Goal: Information Seeking & Learning: Learn about a topic

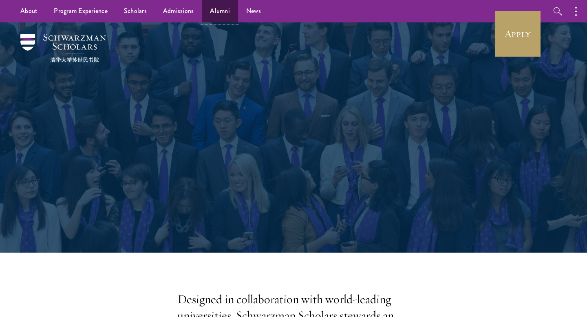
click at [213, 13] on link "Alumni" at bounding box center [220, 11] width 36 height 22
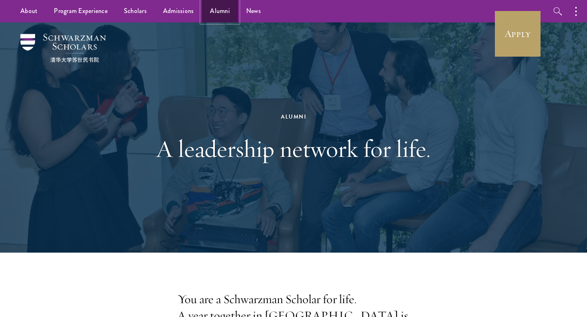
click at [222, 12] on link "Alumni" at bounding box center [220, 11] width 36 height 22
click at [136, 16] on link "Scholars" at bounding box center [135, 11] width 39 height 22
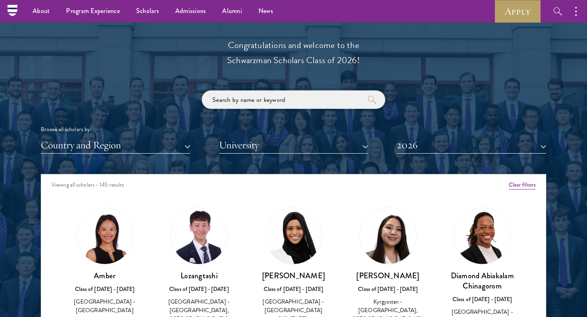
click at [259, 100] on input "search" at bounding box center [293, 99] width 183 height 18
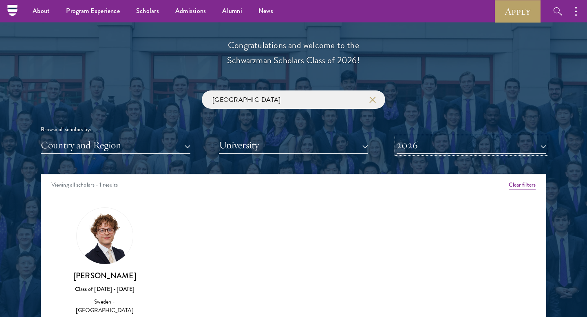
click at [424, 145] on button "2026" at bounding box center [471, 145] width 150 height 17
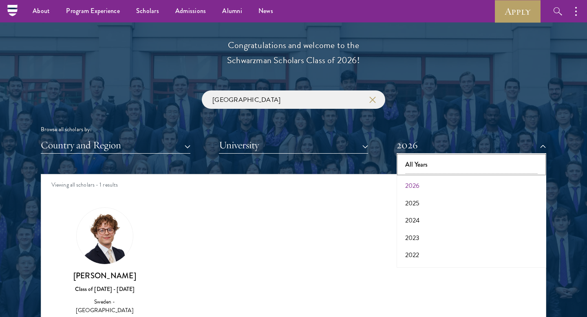
click at [424, 165] on button "All Years" at bounding box center [471, 164] width 145 height 17
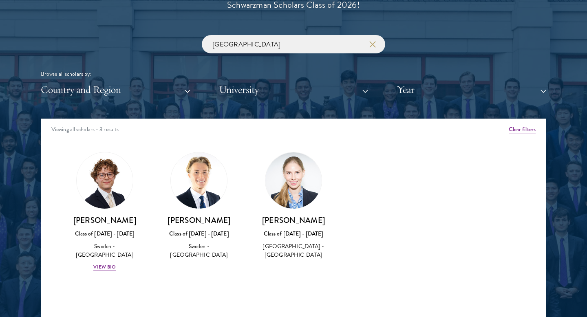
scroll to position [990, 0]
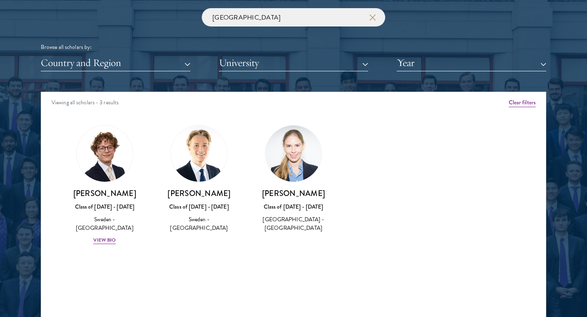
click at [288, 194] on h3 "Mollie Saltskog" at bounding box center [293, 193] width 78 height 10
copy div "Mollie Saltskog"
click at [201, 193] on h3 "Axel Larsson" at bounding box center [199, 193] width 78 height 10
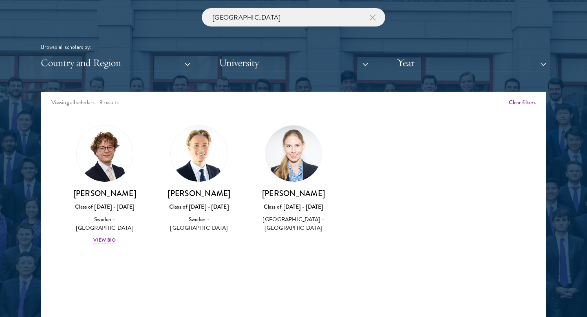
click at [201, 193] on h3 "Axel Larsson" at bounding box center [199, 193] width 78 height 10
copy div "Axel Larsson"
click at [201, 193] on h3 "Axel Larsson" at bounding box center [199, 193] width 78 height 10
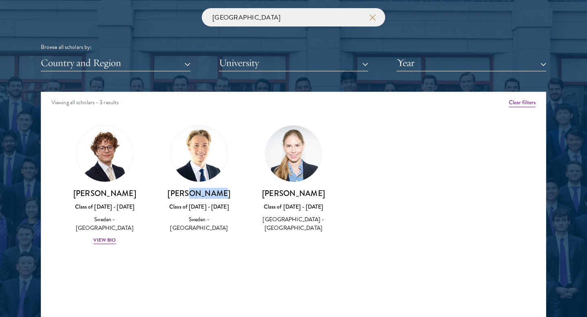
click at [201, 193] on h3 "Axel Larsson" at bounding box center [199, 193] width 78 height 10
click at [343, 184] on div "Amber Class of 2025 - 2026 China - Peking University View Bio Cirenquji Class o…" at bounding box center [293, 192] width 504 height 154
click at [277, 30] on div "sweden Browse all scholars by: Country and Region All Countries and Regions Afg…" at bounding box center [293, 39] width 505 height 63
click at [270, 24] on input "sweden" at bounding box center [293, 17] width 183 height 18
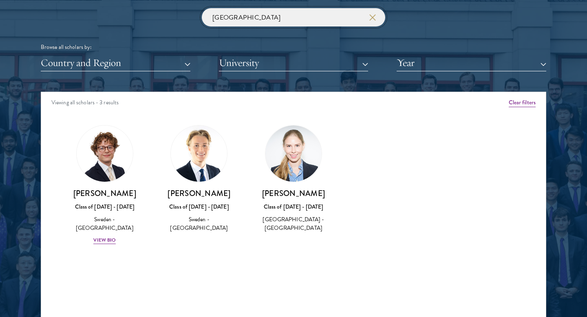
click at [270, 24] on input "sweden" at bounding box center [293, 17] width 183 height 18
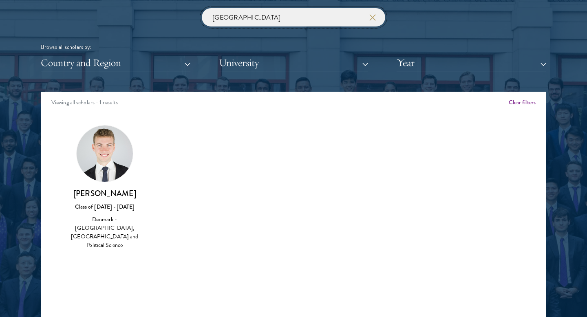
click button "submit" at bounding box center [0, 0] width 0 height 0
click at [248, 19] on input "denmark" at bounding box center [293, 17] width 183 height 18
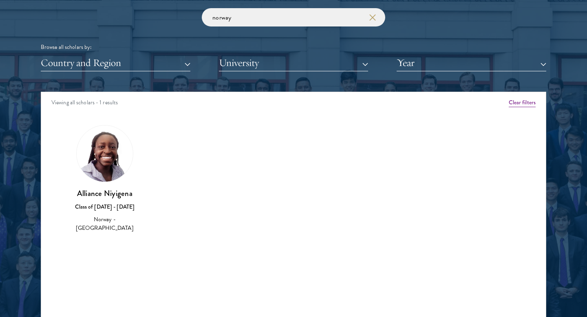
click at [104, 169] on img at bounding box center [105, 153] width 56 height 56
click at [111, 214] on div "Alliance Niyigena Class of 2021 - 2022 Norway - University of Edinburgh" at bounding box center [105, 210] width 78 height 45
click at [246, 18] on input "norway" at bounding box center [293, 17] width 183 height 18
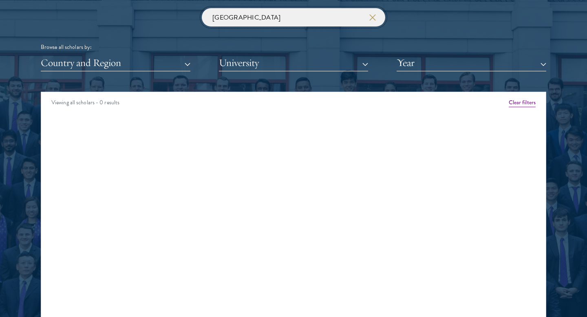
click at [257, 15] on input "finland" at bounding box center [293, 17] width 183 height 18
type input "iceland"
click button "submit" at bounding box center [0, 0] width 0 height 0
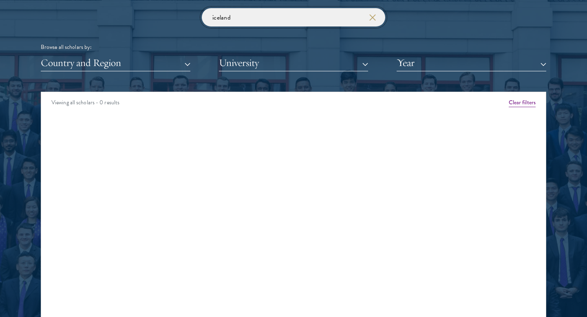
click at [271, 16] on input "iceland" at bounding box center [293, 17] width 183 height 18
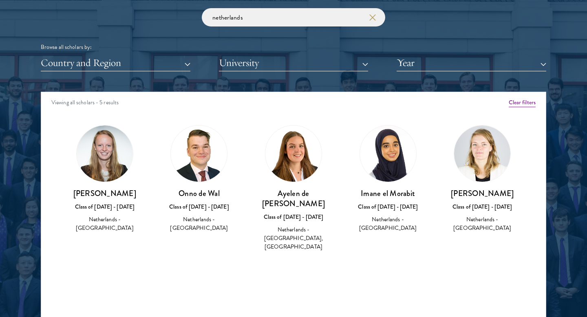
click at [303, 212] on div "Ayelen de Wit Zambrano Class of 2023 - 2024 Netherlands - Erasmus University Ro…" at bounding box center [293, 220] width 78 height 64
click at [171, 222] on div "Netherlands - University of Groningen" at bounding box center [199, 223] width 78 height 17
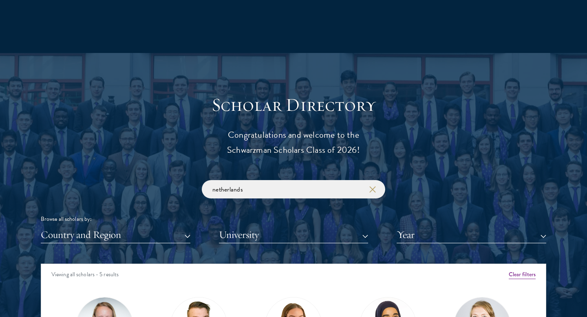
scroll to position [832, 0]
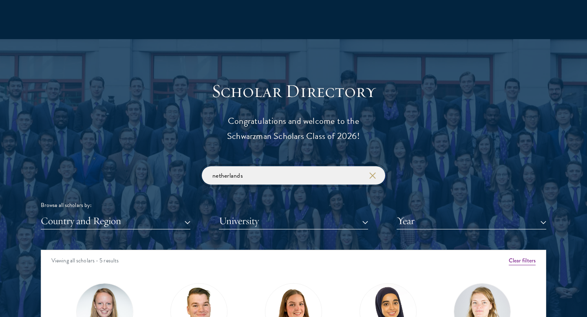
click at [256, 170] on input "netherlands" at bounding box center [293, 175] width 183 height 18
type input "e"
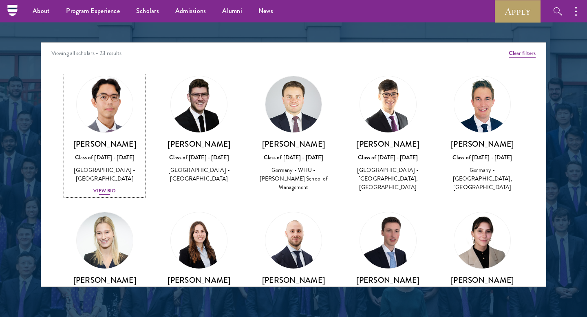
click at [106, 191] on div "View Bio" at bounding box center [104, 191] width 22 height 8
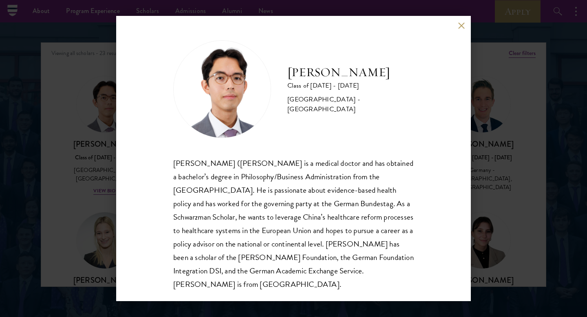
scroll to position [1, 0]
click at [230, 230] on div "Siegfried (Jason) Adelhoefer is a medical doctor and has obtained a bachelor’s …" at bounding box center [293, 223] width 240 height 134
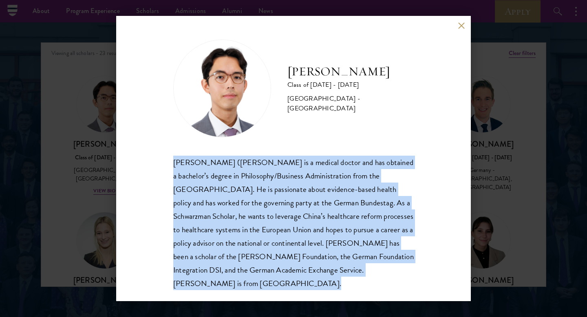
click at [237, 255] on div "Siegfried (Jason) Adelhoefer is a medical doctor and has obtained a bachelor’s …" at bounding box center [293, 223] width 240 height 134
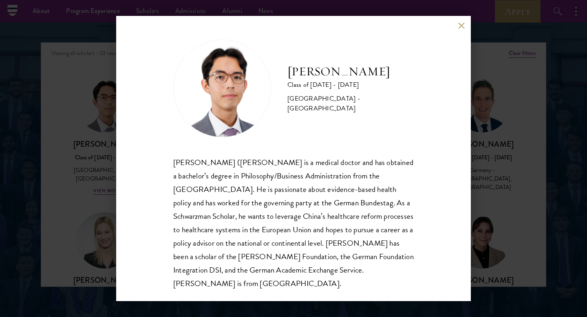
click at [237, 255] on div "Siegfried (Jason) Adelhoefer is a medical doctor and has obtained a bachelor’s …" at bounding box center [293, 223] width 240 height 134
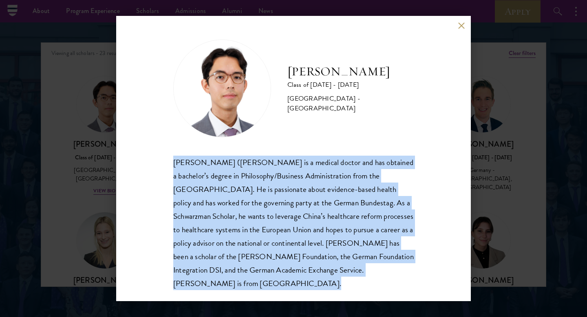
click at [242, 272] on div "Siegfried (Jason) Adelhoefer is a medical doctor and has obtained a bachelor’s …" at bounding box center [293, 223] width 240 height 134
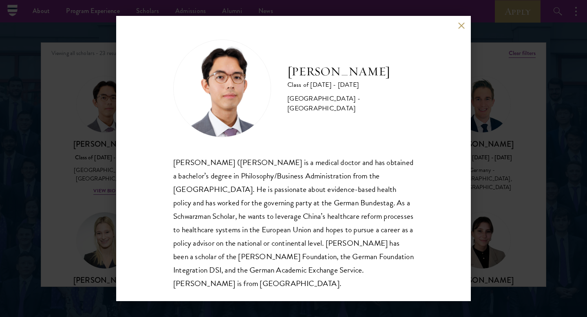
click at [257, 238] on div "Siegfried (Jason) Adelhoefer is a medical doctor and has obtained a bachelor’s …" at bounding box center [293, 223] width 240 height 134
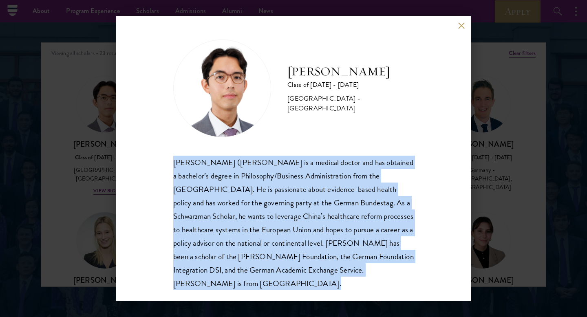
click at [295, 247] on div "Siegfried (Jason) Adelhoefer is a medical doctor and has obtained a bachelor’s …" at bounding box center [293, 223] width 240 height 134
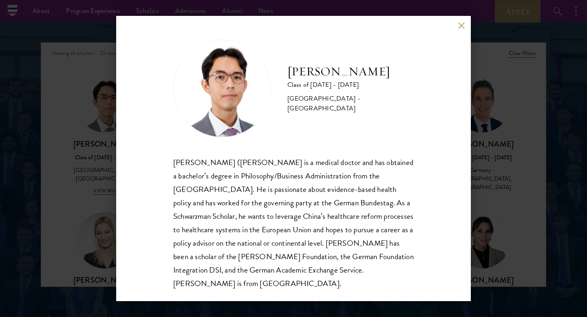
click at [295, 247] on div "Siegfried (Jason) Adelhoefer is a medical doctor and has obtained a bachelor’s …" at bounding box center [293, 223] width 240 height 134
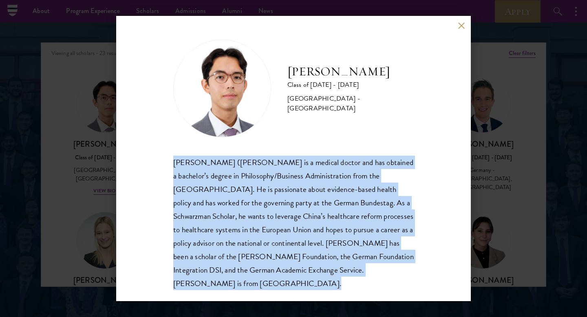
click at [310, 210] on div "Siegfried (Jason) Adelhoefer is a medical doctor and has obtained a bachelor’s …" at bounding box center [293, 223] width 240 height 134
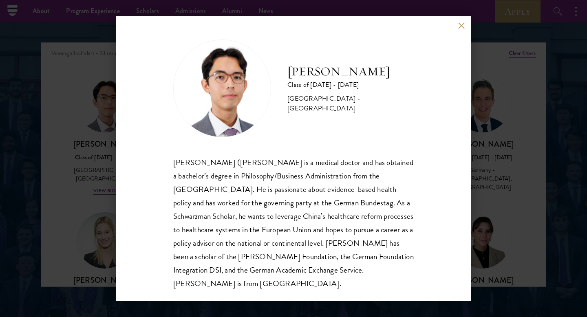
click at [310, 210] on div "Siegfried (Jason) Adelhoefer is a medical doctor and has obtained a bachelor’s …" at bounding box center [293, 223] width 240 height 134
click at [301, 231] on div "Siegfried (Jason) Adelhoefer is a medical doctor and has obtained a bachelor’s …" at bounding box center [293, 223] width 240 height 134
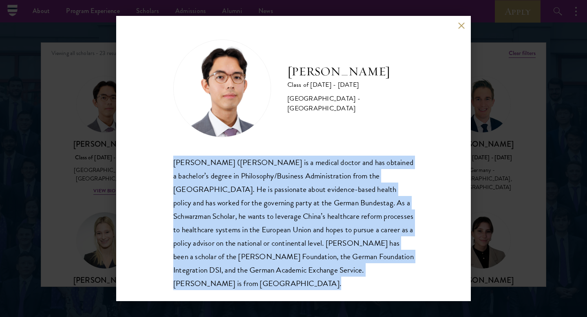
click at [301, 231] on div "Siegfried (Jason) Adelhoefer is a medical doctor and has obtained a bachelor’s …" at bounding box center [293, 223] width 240 height 134
click at [301, 209] on div "Siegfried (Jason) Adelhoefer is a medical doctor and has obtained a bachelor’s …" at bounding box center [293, 223] width 240 height 134
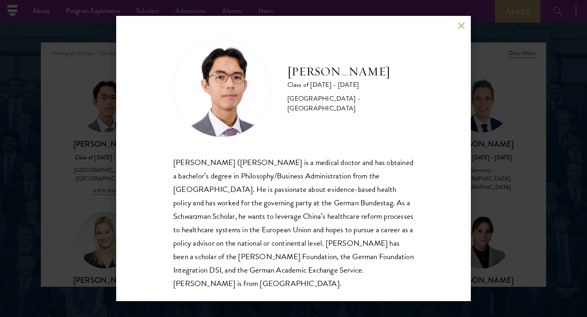
click at [301, 209] on div "Siegfried (Jason) Adelhoefer is a medical doctor and has obtained a bachelor’s …" at bounding box center [293, 223] width 240 height 134
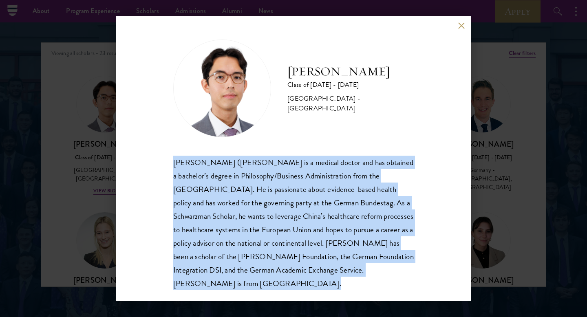
click at [301, 209] on div "Siegfried (Jason) Adelhoefer is a medical doctor and has obtained a bachelor’s …" at bounding box center [293, 223] width 240 height 134
click at [306, 222] on div "Siegfried (Jason) Adelhoefer is a medical doctor and has obtained a bachelor’s …" at bounding box center [293, 223] width 240 height 134
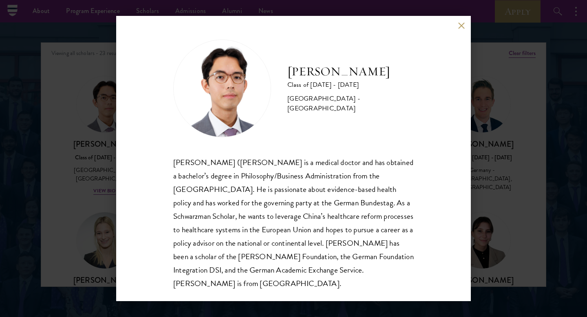
click at [306, 222] on div "Siegfried (Jason) Adelhoefer is a medical doctor and has obtained a bachelor’s …" at bounding box center [293, 223] width 240 height 134
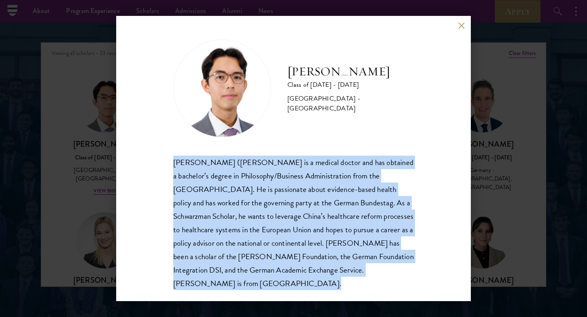
click at [322, 234] on div "Siegfried (Jason) Adelhoefer is a medical doctor and has obtained a bachelor’s …" at bounding box center [293, 223] width 240 height 134
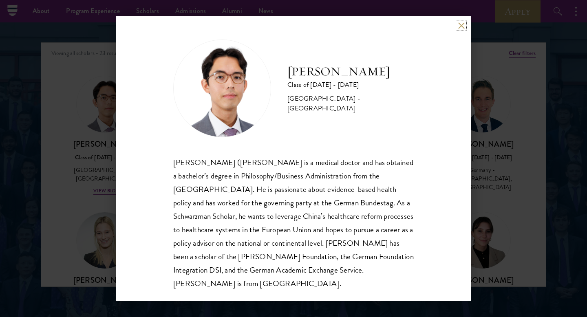
click at [460, 26] on button at bounding box center [460, 25] width 7 height 7
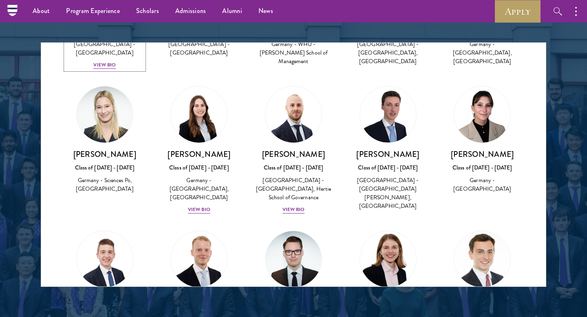
scroll to position [132, 0]
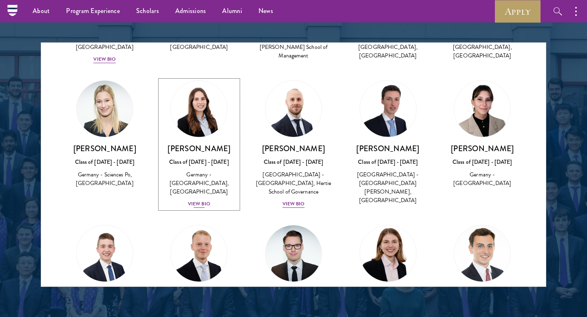
click at [201, 200] on div "View Bio" at bounding box center [199, 204] width 22 height 8
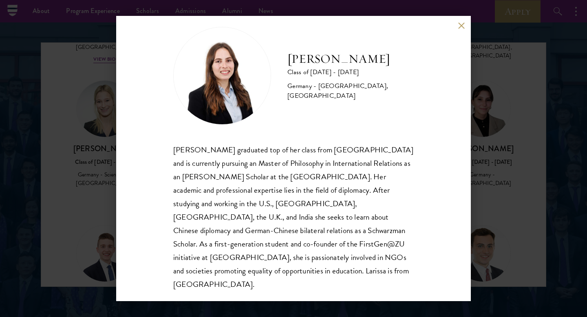
scroll to position [14, 0]
click at [461, 27] on button at bounding box center [460, 25] width 7 height 7
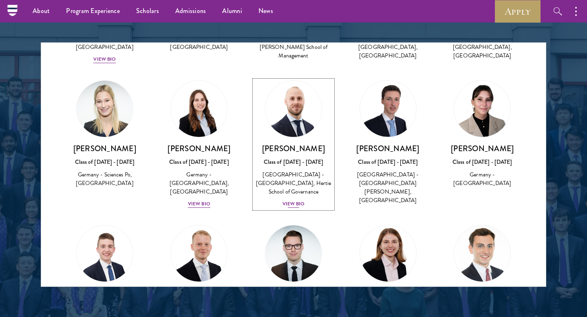
click at [296, 207] on div "View Bio" at bounding box center [293, 204] width 22 height 8
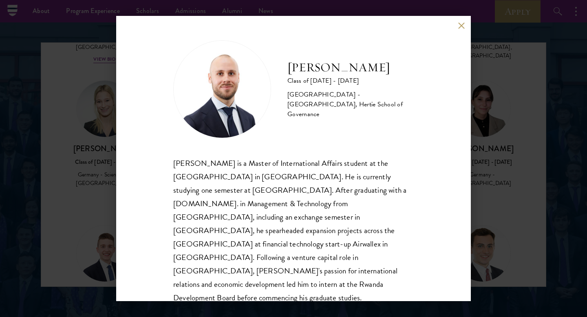
scroll to position [28, 0]
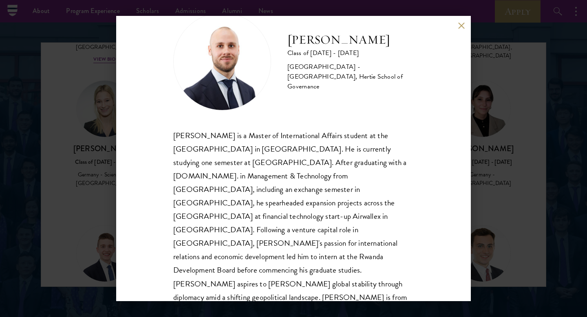
click at [456, 28] on div "Maximilian Grohmann Class of 2024 - 2025 Germany - Technische Universität Münch…" at bounding box center [293, 158] width 354 height 285
click at [459, 26] on button at bounding box center [460, 25] width 7 height 7
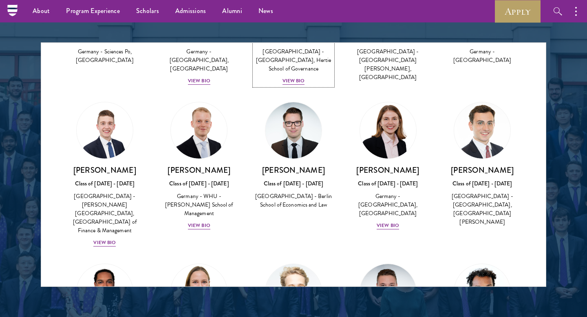
scroll to position [281, 0]
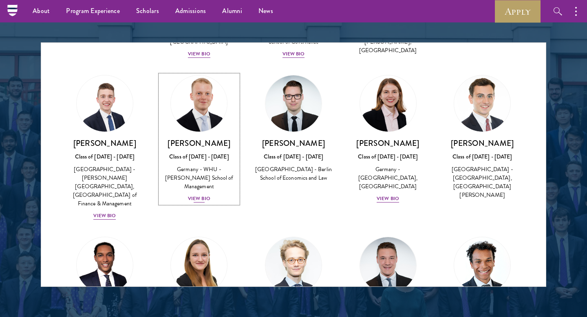
click at [199, 195] on div "View Bio" at bounding box center [199, 199] width 22 height 8
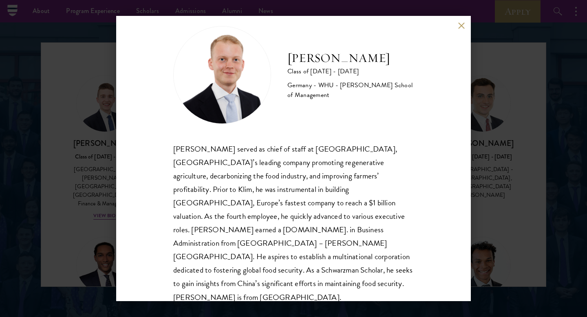
scroll to position [12, 0]
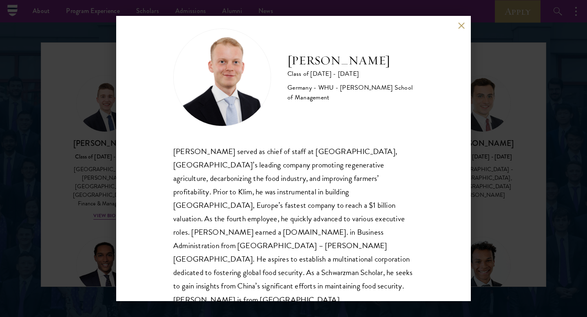
click at [457, 24] on div "Moritz Homrich Class of 2025 - 2026 Germany - WHU - Otto Beisheim School of Man…" at bounding box center [293, 158] width 354 height 285
click at [462, 23] on button at bounding box center [460, 25] width 7 height 7
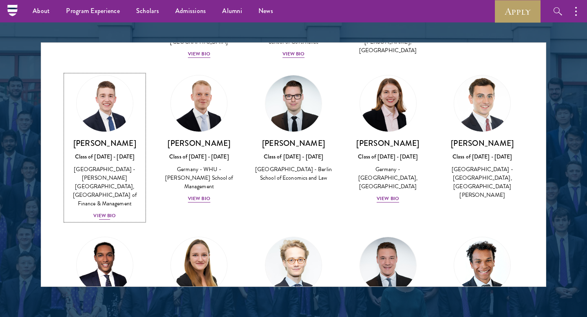
click at [102, 212] on div "View Bio" at bounding box center [104, 216] width 22 height 8
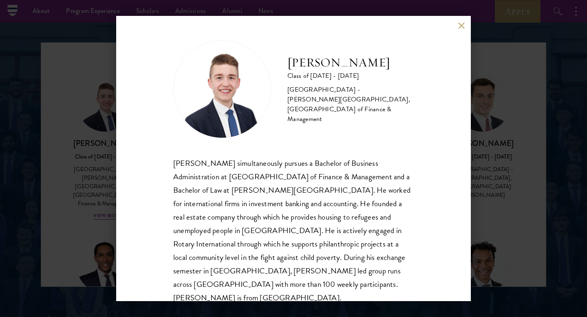
scroll to position [14, 0]
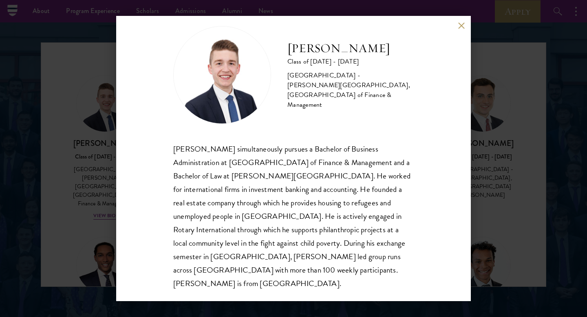
click at [458, 24] on button at bounding box center [460, 25] width 7 height 7
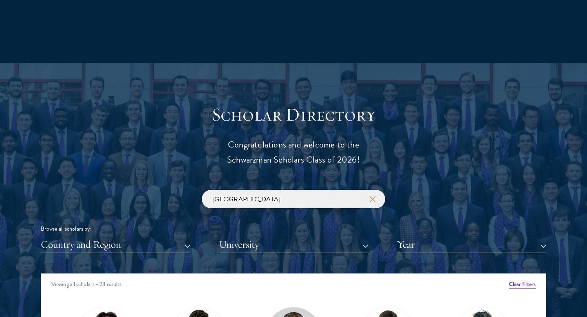
scroll to position [902, 0]
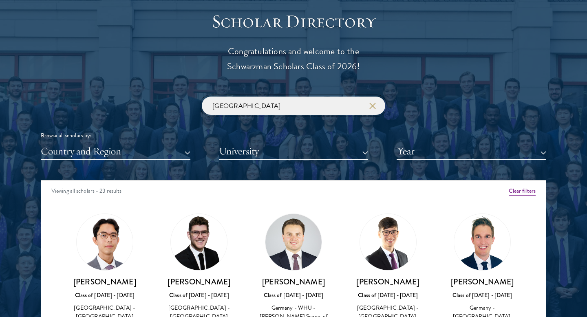
click at [286, 104] on input "germany" at bounding box center [293, 106] width 183 height 18
type input "switzerland"
click button "submit" at bounding box center [0, 0] width 0 height 0
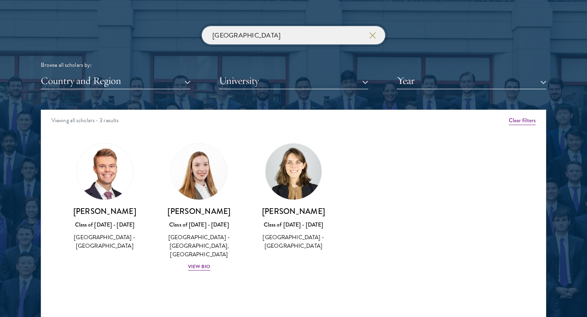
scroll to position [972, 0]
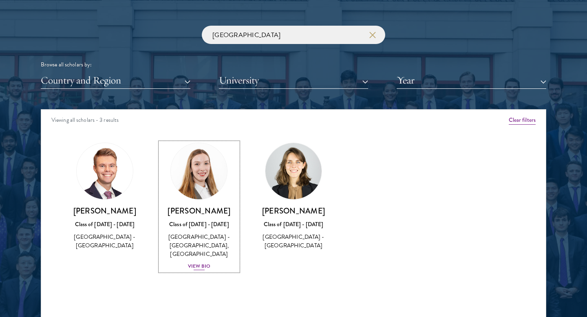
click at [201, 266] on div "View Bio" at bounding box center [199, 266] width 22 height 8
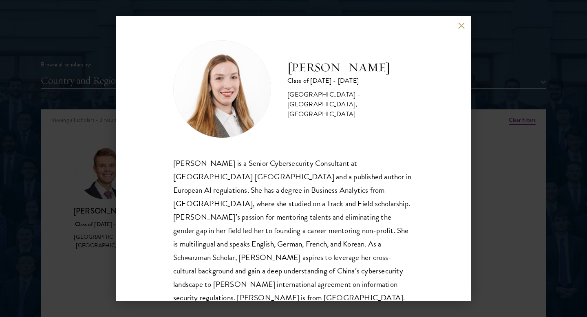
scroll to position [14, 0]
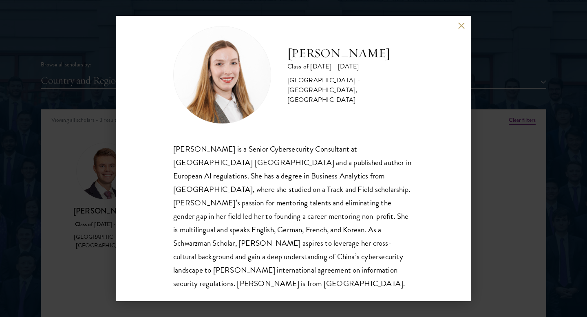
click at [464, 27] on button at bounding box center [460, 25] width 7 height 7
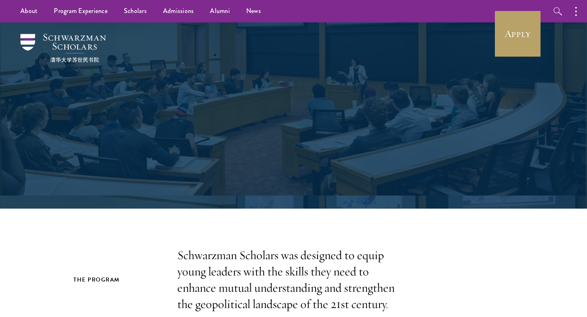
click at [259, 247] on p "Schwarzman Scholars was designed to equip young leaders with the skills they ne…" at bounding box center [293, 279] width 232 height 65
click at [268, 247] on p "Schwarzman Scholars was designed to equip young leaders with the skills they ne…" at bounding box center [293, 279] width 232 height 65
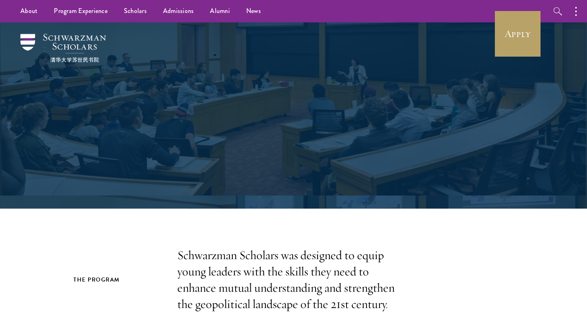
click at [268, 247] on p "Schwarzman Scholars was designed to equip young leaders with the skills they ne…" at bounding box center [293, 279] width 232 height 65
click at [280, 247] on p "Schwarzman Scholars was designed to equip young leaders with the skills they ne…" at bounding box center [293, 279] width 232 height 65
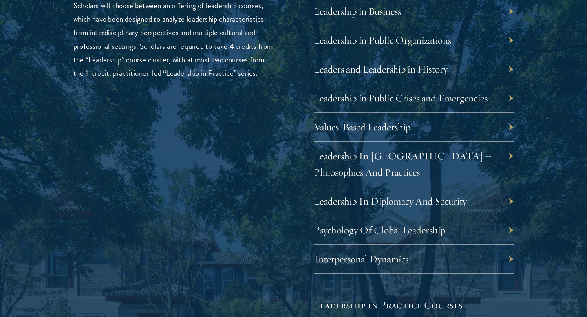
scroll to position [1407, 0]
click at [390, 126] on link "Values-Based Leadership" at bounding box center [368, 126] width 97 height 13
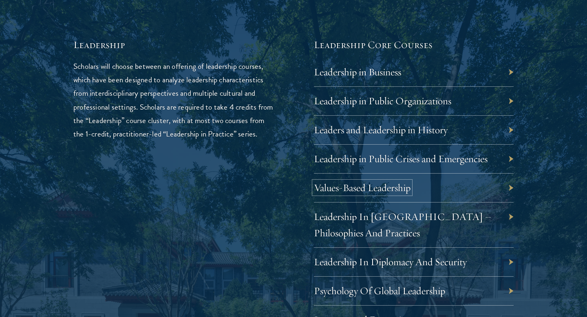
scroll to position [1355, 0]
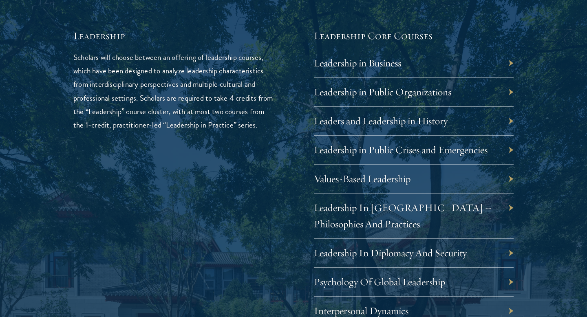
click at [250, 189] on div "Leadership Scholars will choose between an offering of leadership courses, whic…" at bounding box center [173, 296] width 200 height 534
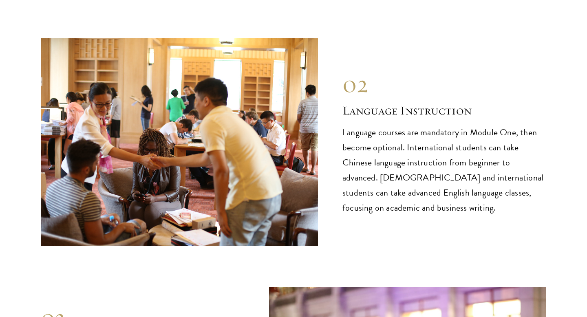
scroll to position [3675, 0]
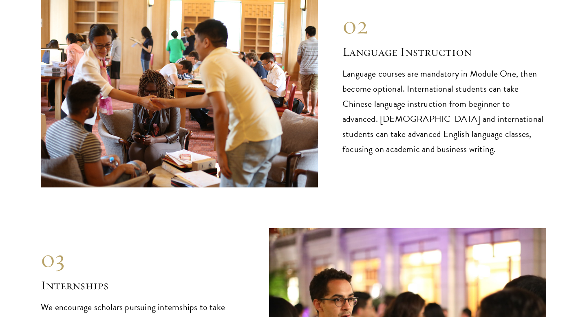
click at [373, 83] on p "Language courses are mandatory in Module One, then become optional. Internation…" at bounding box center [444, 111] width 204 height 90
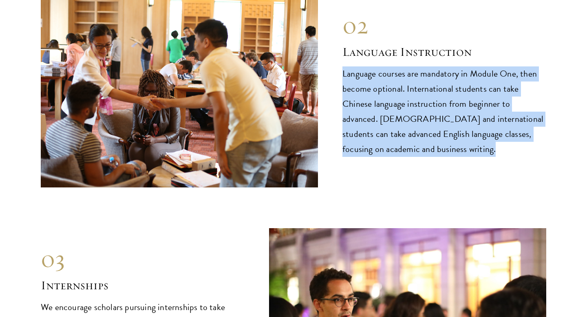
click at [376, 105] on p "Language courses are mandatory in Module One, then become optional. Internation…" at bounding box center [444, 111] width 204 height 90
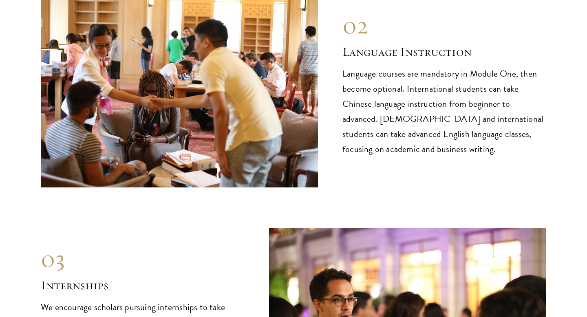
click at [376, 105] on p "Language courses are mandatory in Module One, then become optional. Internation…" at bounding box center [444, 111] width 204 height 90
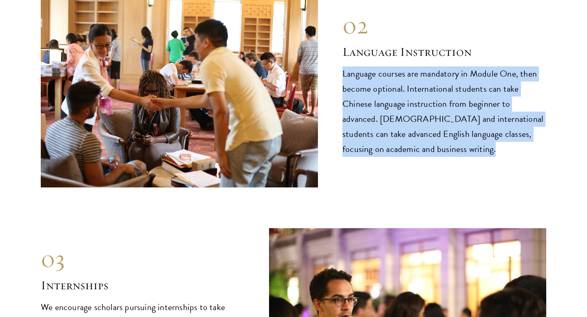
click at [380, 124] on div "02 Language Instruction 02 Language Instruction Language courses are mandatory …" at bounding box center [293, 84] width 505 height 208
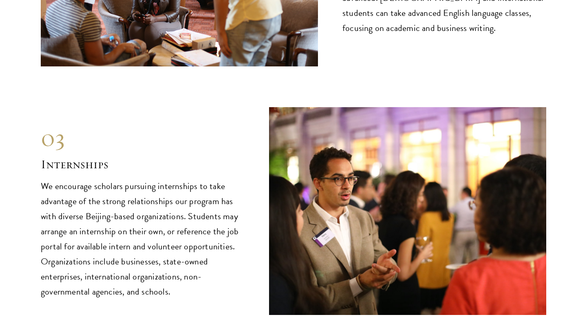
scroll to position [3870, 0]
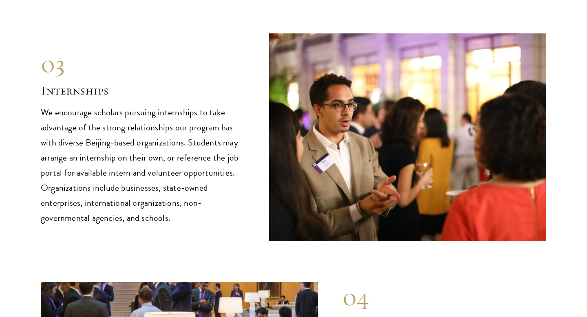
click at [173, 114] on p "We encourage scholars pursuing internships to take advantage of the strong rela…" at bounding box center [143, 165] width 204 height 121
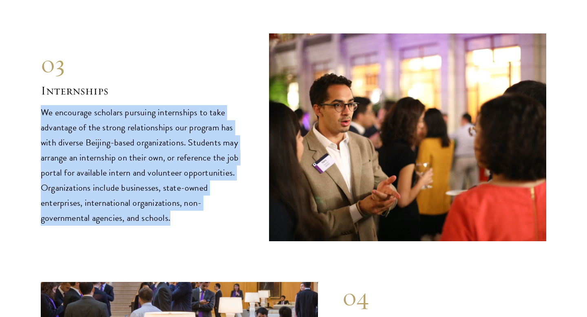
click at [183, 145] on p "We encourage scholars pursuing internships to take advantage of the strong rela…" at bounding box center [143, 165] width 204 height 121
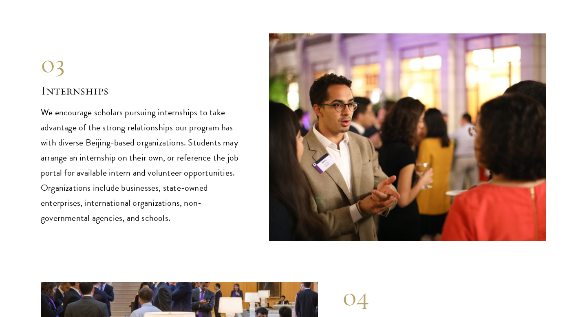
click at [183, 145] on p "We encourage scholars pursuing internships to take advantage of the strong rela…" at bounding box center [143, 165] width 204 height 121
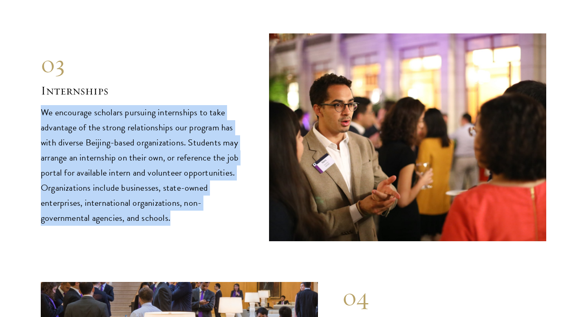
click at [196, 165] on p "We encourage scholars pursuing internships to take advantage of the strong rela…" at bounding box center [143, 165] width 204 height 121
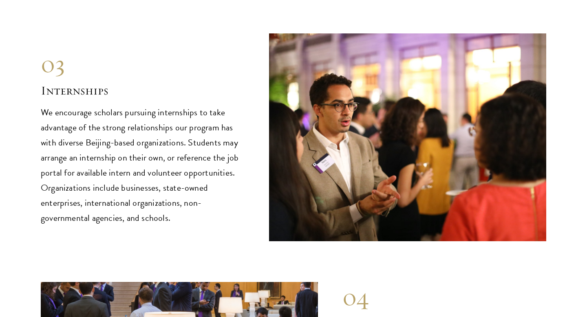
click at [196, 165] on p "We encourage scholars pursuing internships to take advantage of the strong rela…" at bounding box center [143, 165] width 204 height 121
click at [207, 178] on p "We encourage scholars pursuing internships to take advantage of the strong rela…" at bounding box center [143, 165] width 204 height 121
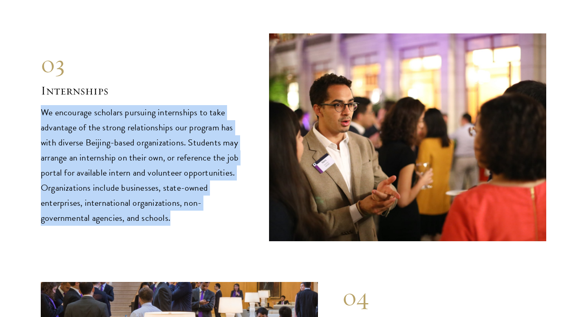
click at [210, 154] on p "We encourage scholars pursuing internships to take advantage of the strong rela…" at bounding box center [143, 165] width 204 height 121
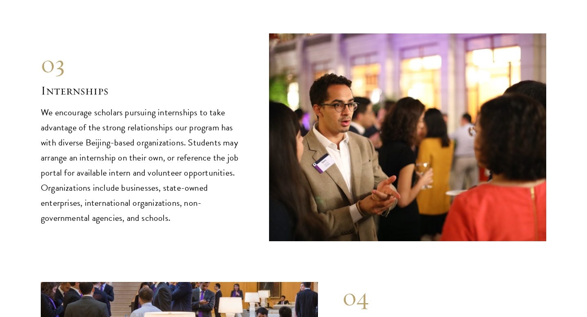
click at [210, 154] on p "We encourage scholars pursuing internships to take advantage of the strong rela…" at bounding box center [143, 165] width 204 height 121
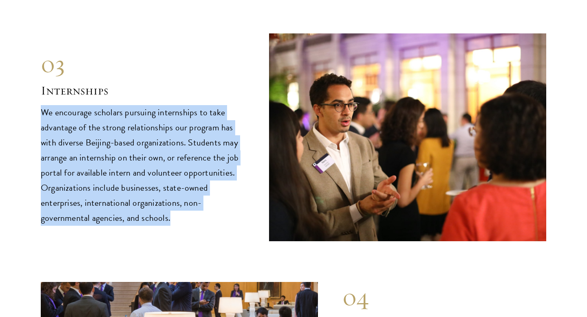
click at [210, 154] on p "We encourage scholars pursuing internships to take advantage of the strong rela…" at bounding box center [143, 165] width 204 height 121
click at [218, 164] on p "We encourage scholars pursuing internships to take advantage of the strong rela…" at bounding box center [143, 165] width 204 height 121
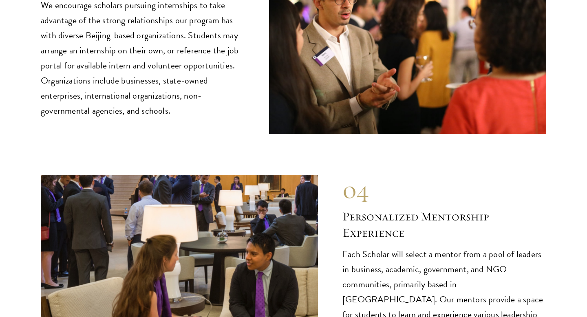
scroll to position [4044, 0]
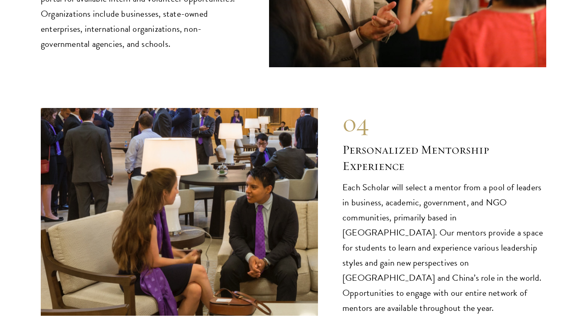
click at [443, 142] on h2 "Personalized Mentorship Experience" at bounding box center [444, 158] width 204 height 33
click at [435, 232] on p "Each Scholar will select a mentor from a pool of leaders in business, academic,…" at bounding box center [444, 248] width 204 height 136
click at [442, 246] on p "Each Scholar will select a mentor from a pool of leaders in business, academic,…" at bounding box center [444, 248] width 204 height 136
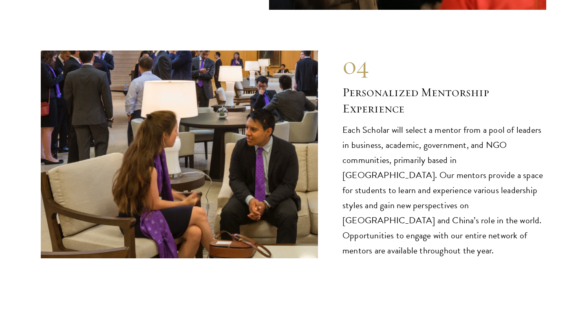
click at [442, 163] on p "Each Scholar will select a mentor from a pool of leaders in business, academic,…" at bounding box center [444, 191] width 204 height 136
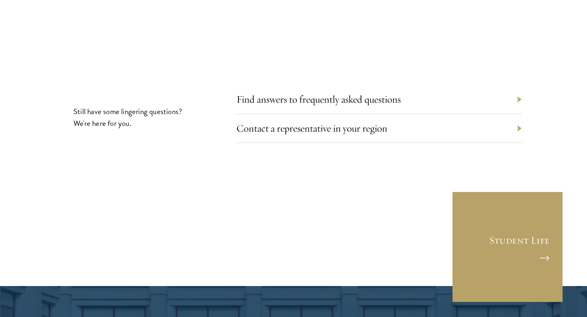
scroll to position [4456, 0]
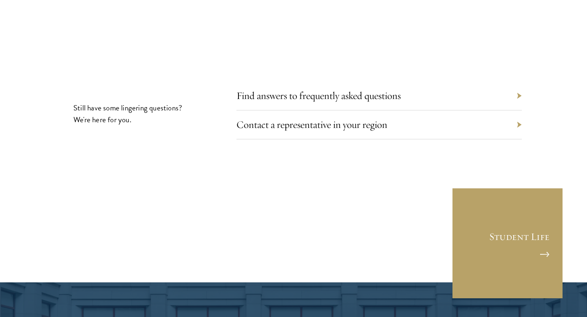
click at [429, 81] on div "Find answers to frequently asked questions" at bounding box center [378, 95] width 285 height 29
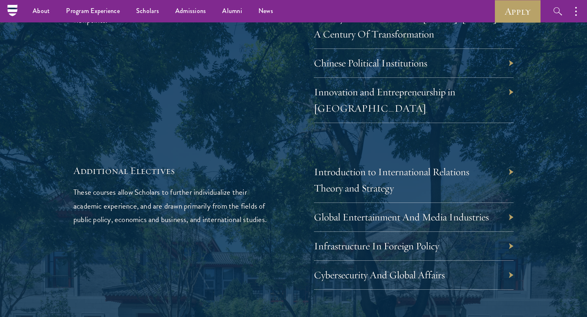
scroll to position [2320, 0]
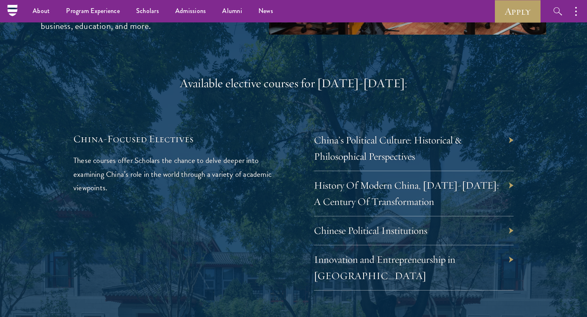
click at [297, 75] on div "Available elective courses for 2024-2025:" at bounding box center [293, 83] width 440 height 16
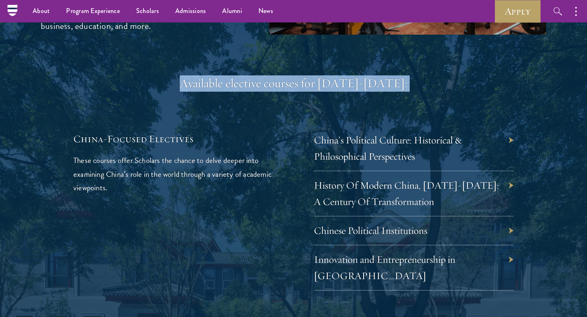
click at [304, 75] on div "Available elective courses for 2024-2025:" at bounding box center [293, 83] width 440 height 16
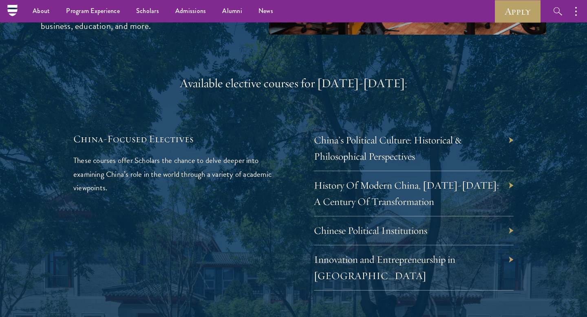
click at [304, 75] on div "Available elective courses for 2024-2025:" at bounding box center [293, 83] width 440 height 16
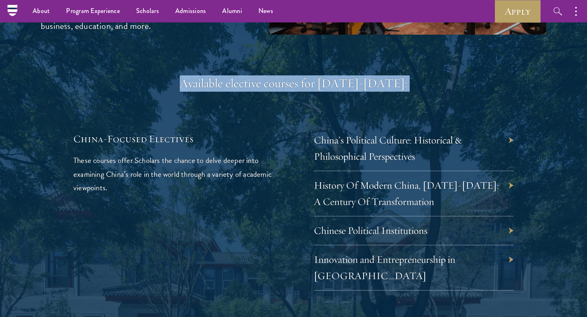
click at [295, 112] on div "Available elective courses for 2024-2025: China-Focused Electives These courses…" at bounding box center [293, 266] width 440 height 382
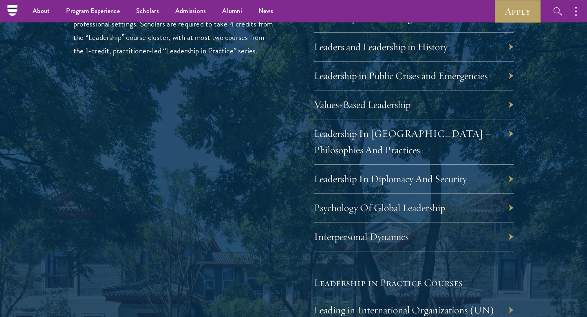
scroll to position [1415, 0]
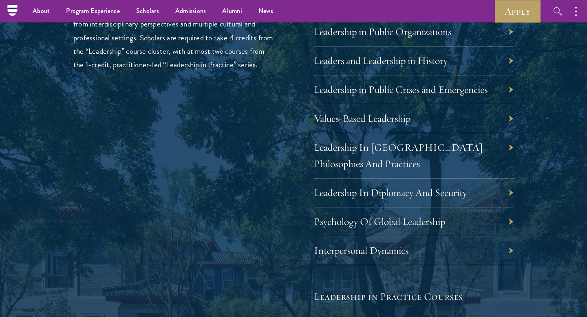
click at [258, 219] on div "Leadership Scholars will choose between an offering of leadership courses, whic…" at bounding box center [173, 236] width 200 height 534
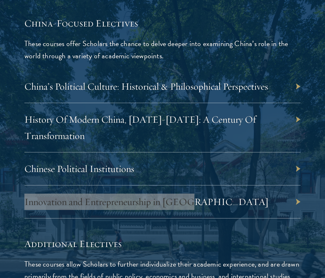
scroll to position [2769, 0]
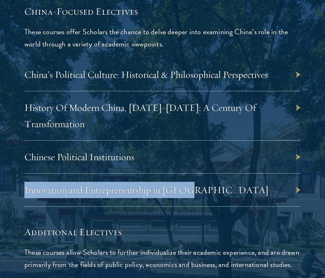
click at [101, 146] on div "Available elective courses for 2024-2025: China-Focused Electives These courses…" at bounding box center [162, 184] width 277 height 453
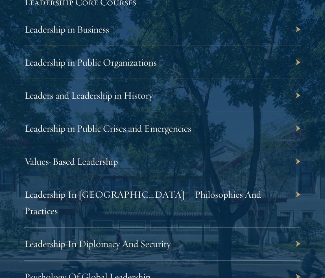
scroll to position [1519, 0]
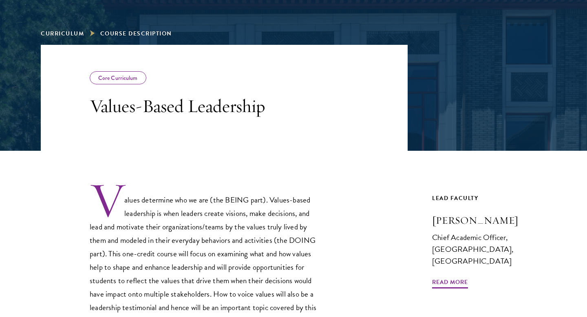
scroll to position [220, 0]
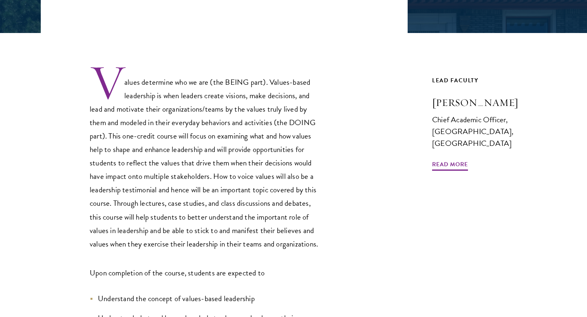
click at [279, 171] on span "Values determine who we are (the BEING part). Values-based leadership is when l…" at bounding box center [204, 163] width 228 height 174
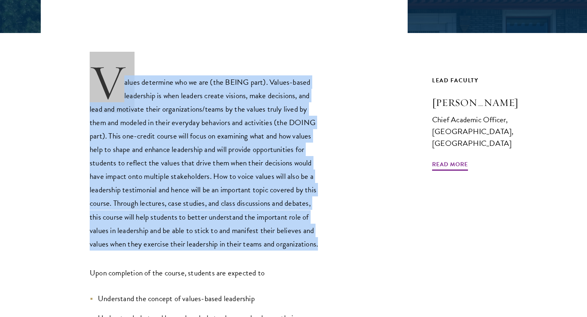
click at [288, 211] on span "Values determine who we are (the BEING part). Values-based leadership is when l…" at bounding box center [204, 163] width 228 height 174
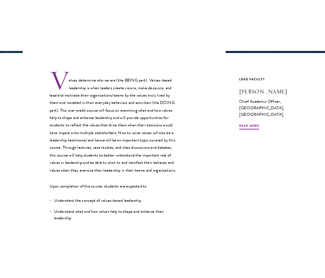
scroll to position [420, 0]
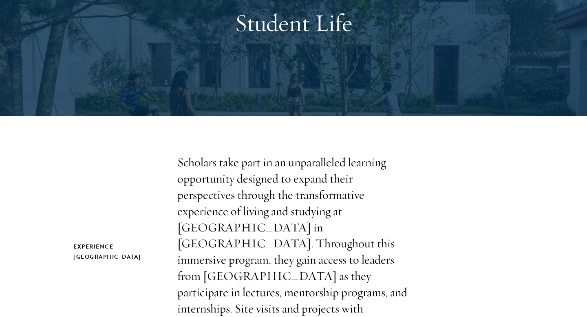
scroll to position [172, 0]
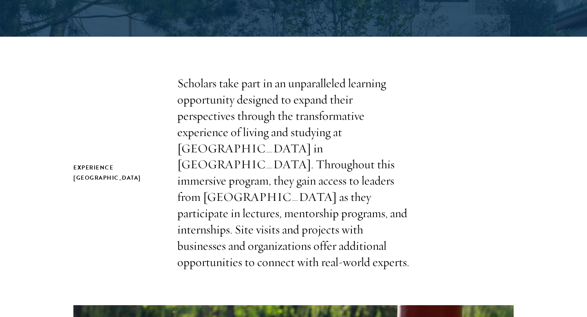
click at [347, 143] on p "Scholars take part in an unparalleled learning opportunity designed to expand t…" at bounding box center [293, 172] width 232 height 195
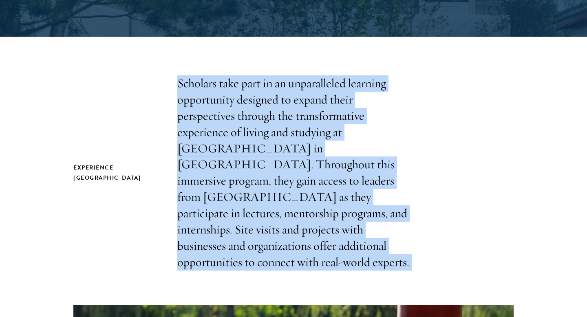
click at [347, 143] on p "Scholars take part in an unparalleled learning opportunity designed to expand t…" at bounding box center [293, 172] width 232 height 195
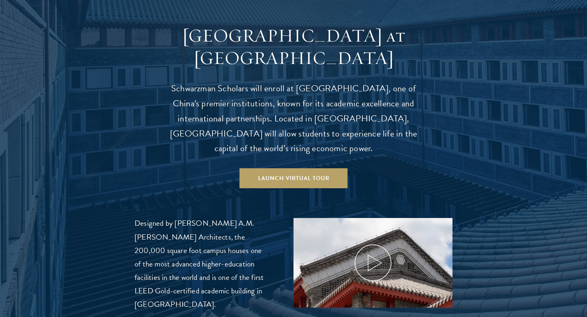
scroll to position [861, 0]
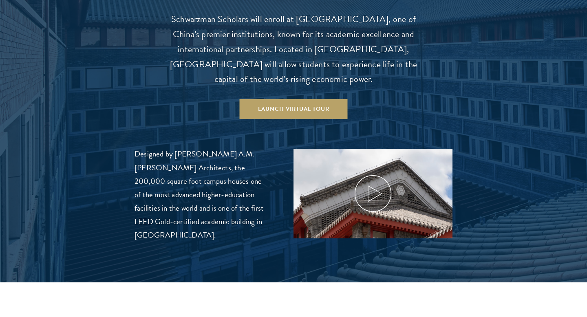
click at [340, 78] on header "Schwarzman College at Tsinghua University Schwarzman Scholars will enroll at Ts…" at bounding box center [293, 37] width 253 height 164
click at [356, 55] on p "Schwarzman Scholars will enroll at Tsinghua University, one of China’s premier …" at bounding box center [293, 49] width 253 height 75
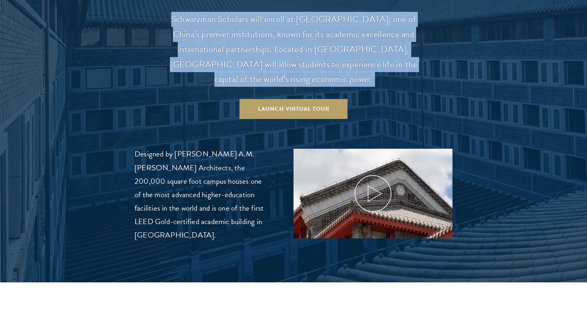
click at [358, 68] on p "Schwarzman Scholars will enroll at Tsinghua University, one of China’s premier …" at bounding box center [293, 49] width 253 height 75
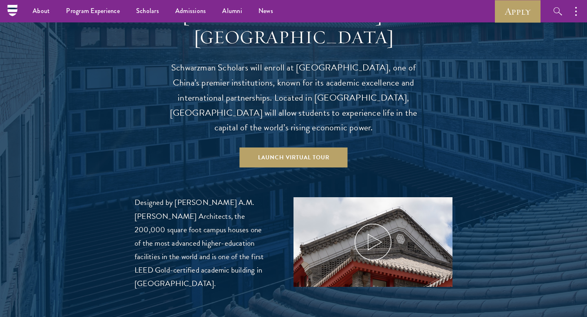
scroll to position [801, 0]
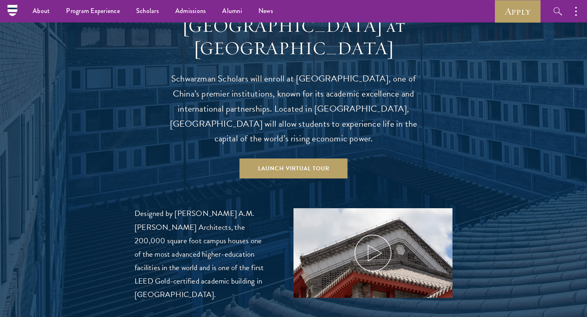
click at [356, 88] on p "Schwarzman Scholars will enroll at Tsinghua University, one of China’s premier …" at bounding box center [293, 108] width 253 height 75
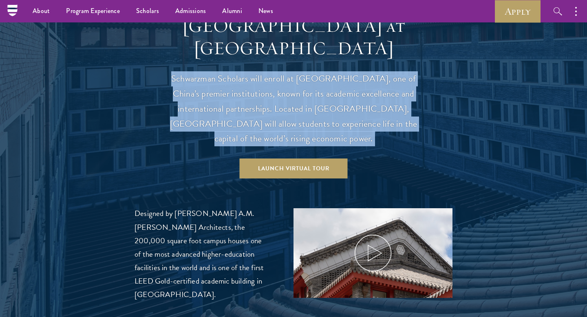
click at [371, 121] on p "Schwarzman Scholars will enroll at Tsinghua University, one of China’s premier …" at bounding box center [293, 108] width 253 height 75
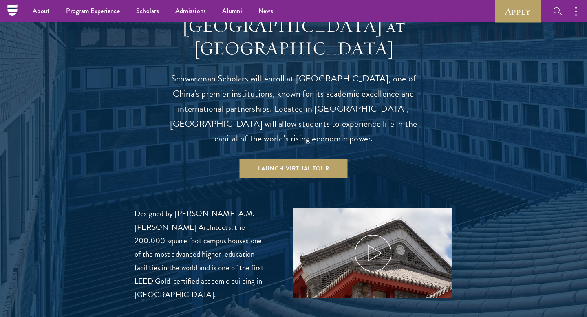
click at [371, 121] on p "Schwarzman Scholars will enroll at Tsinghua University, one of China’s premier …" at bounding box center [293, 108] width 253 height 75
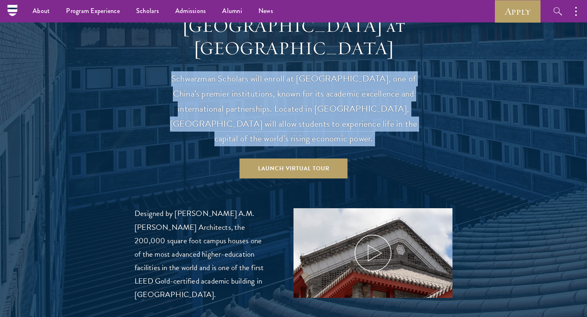
click at [389, 116] on p "Schwarzman Scholars will enroll at Tsinghua University, one of China’s premier …" at bounding box center [293, 108] width 253 height 75
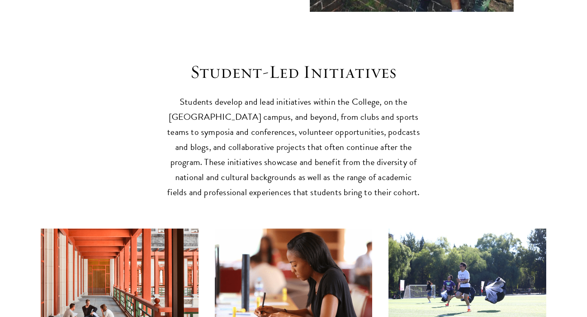
scroll to position [1933, 0]
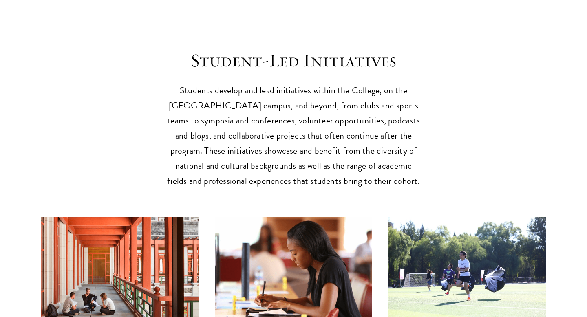
click at [226, 130] on p "Students develop and lead initiatives within the College, on the Tsinghua campu…" at bounding box center [293, 136] width 253 height 106
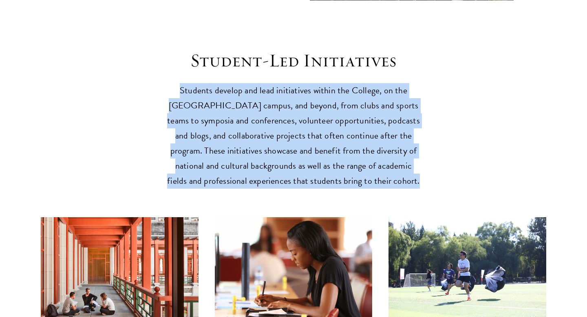
click at [229, 157] on p "Students develop and lead initiatives within the College, on the Tsinghua campu…" at bounding box center [293, 136] width 253 height 106
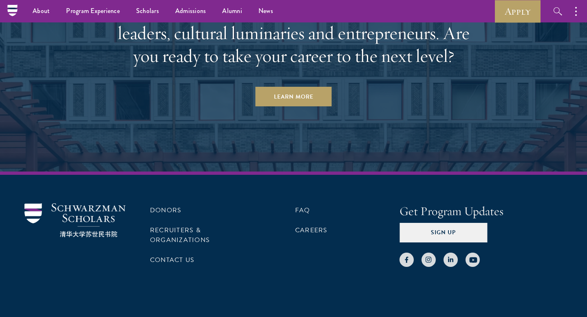
scroll to position [2939, 0]
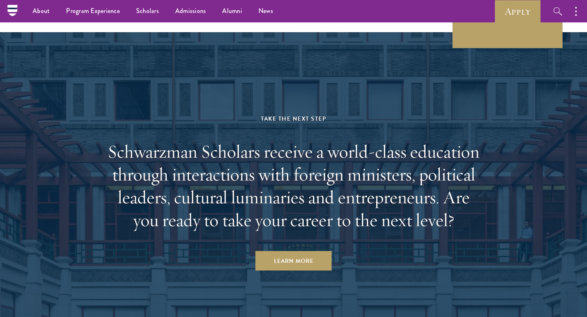
click at [220, 177] on h2 "Schwarzman Scholars receive a world-class education through interactions with f…" at bounding box center [293, 185] width 379 height 91
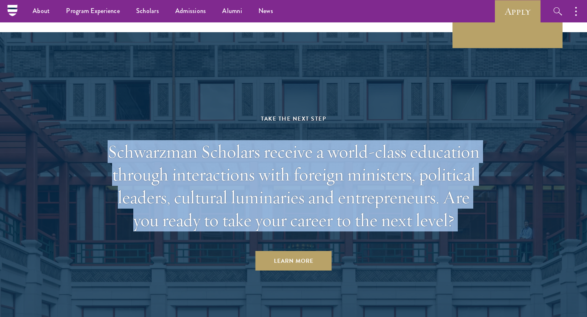
click at [211, 198] on h2 "Schwarzman Scholars receive a world-class education through interactions with f…" at bounding box center [293, 185] width 379 height 91
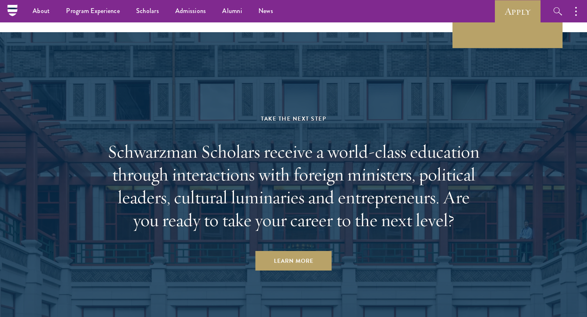
click at [211, 198] on h2 "Schwarzman Scholars receive a world-class education through interactions with f…" at bounding box center [293, 185] width 379 height 91
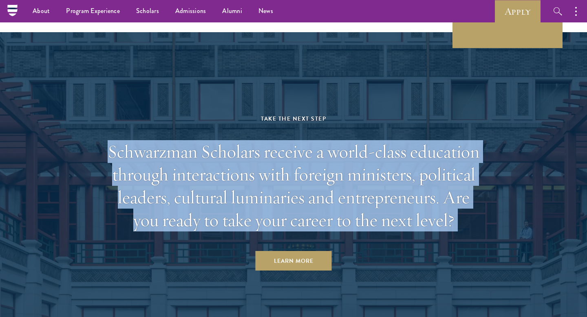
click at [211, 198] on h2 "Schwarzman Scholars receive a world-class education through interactions with f…" at bounding box center [293, 185] width 379 height 91
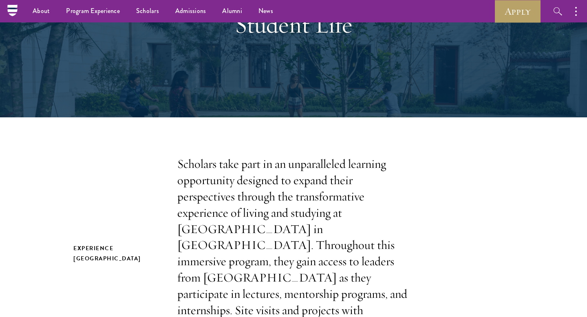
scroll to position [0, 0]
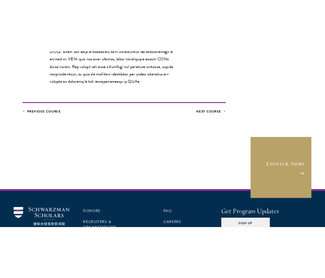
scroll to position [517, 0]
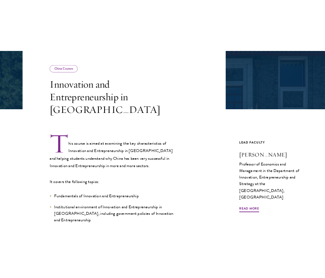
scroll to position [253, 0]
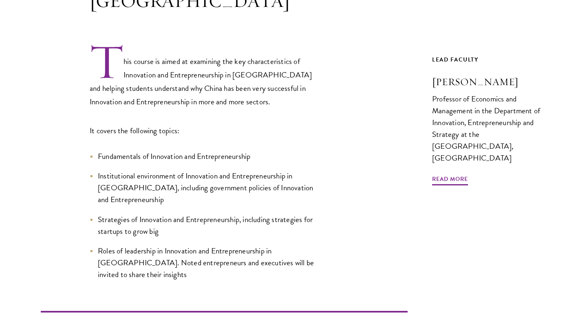
click at [253, 157] on ul "Fundamentals of Innovation and Entrepreneurship Institutional environment of In…" at bounding box center [206, 215] width 232 height 130
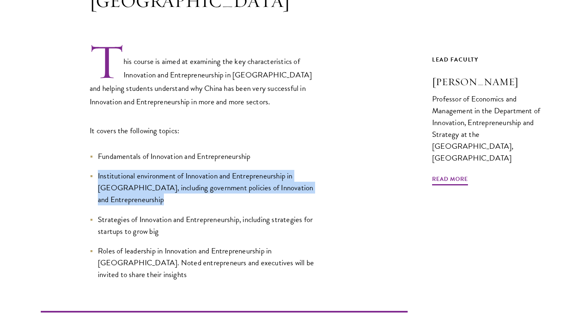
click at [253, 157] on ul "Fundamentals of Innovation and Entrepreneurship Institutional environment of In…" at bounding box center [206, 215] width 232 height 130
click at [256, 182] on ul "Fundamentals of Innovation and Entrepreneurship Institutional environment of In…" at bounding box center [206, 215] width 232 height 130
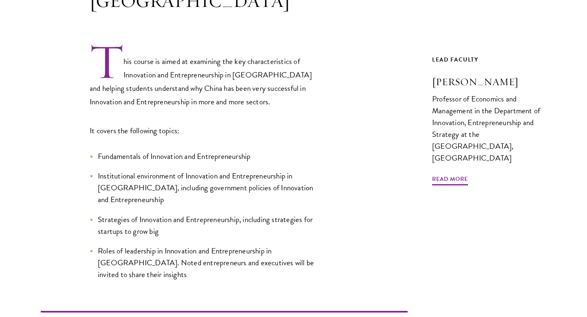
click at [256, 182] on ul "Fundamentals of Innovation and Entrepreneurship Institutional environment of In…" at bounding box center [206, 215] width 232 height 130
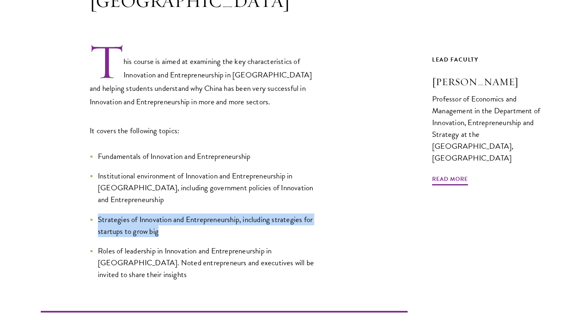
click at [257, 213] on span "Strategies of Innovation and Entrepreneurship, including strategies for startup…" at bounding box center [205, 225] width 215 height 24
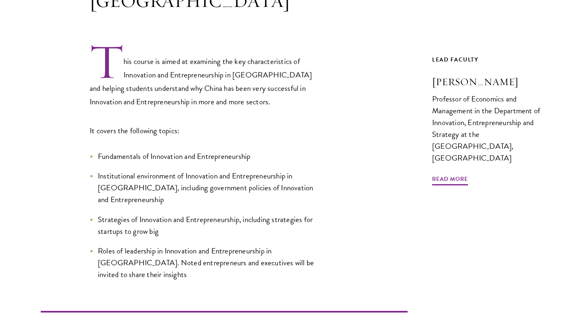
click at [257, 213] on span "Strategies of Innovation and Entrepreneurship, including strategies for startup…" at bounding box center [205, 225] width 215 height 24
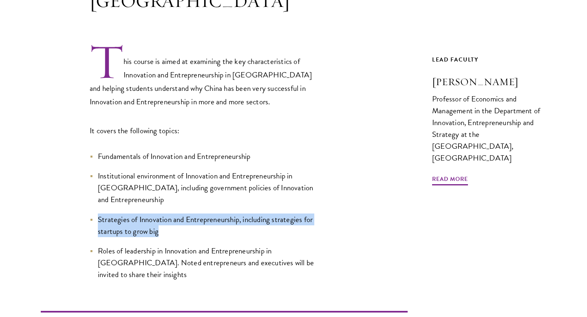
click at [259, 245] on span "Roles of leadership in Innovation and Entrepreneurship in [GEOGRAPHIC_DATA]. No…" at bounding box center [206, 262] width 216 height 35
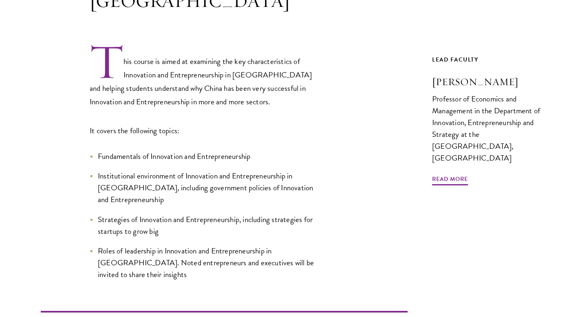
click at [259, 245] on span "Roles of leadership in Innovation and Entrepreneurship in [GEOGRAPHIC_DATA]. No…" at bounding box center [206, 262] width 216 height 35
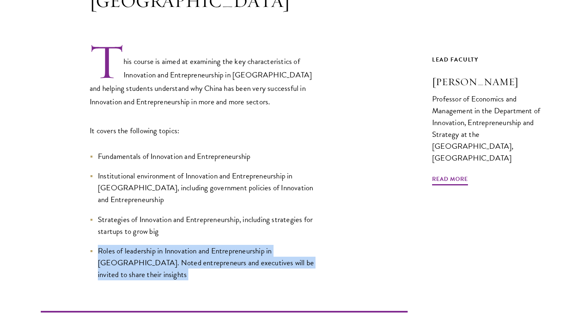
click at [266, 245] on span "Roles of leadership in Innovation and Entrepreneurship in [GEOGRAPHIC_DATA]. No…" at bounding box center [206, 262] width 216 height 35
